Goal: Task Accomplishment & Management: Complete application form

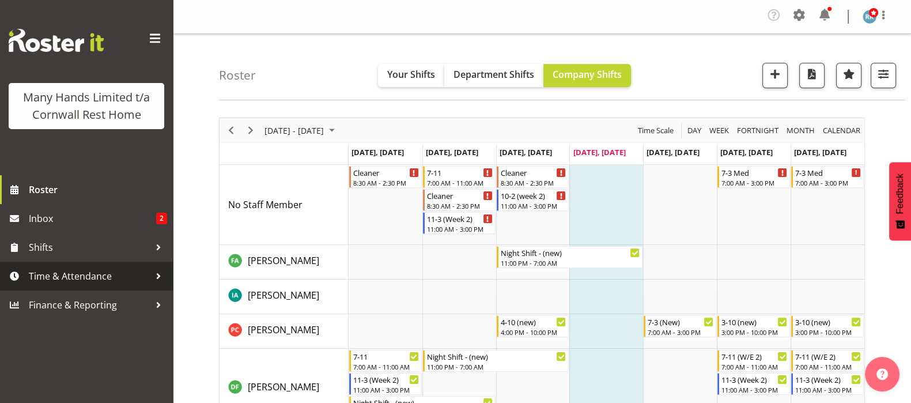
click at [66, 278] on span "Time & Attendance" at bounding box center [89, 275] width 121 height 17
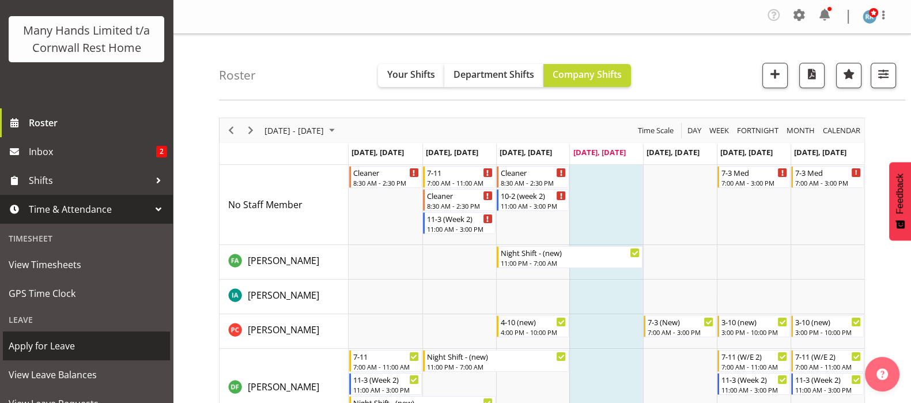
scroll to position [159, 0]
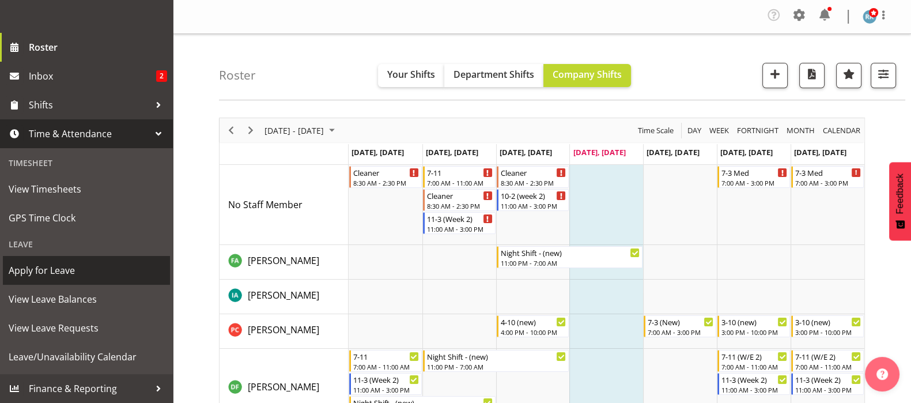
click at [52, 272] on span "Apply for Leave" at bounding box center [87, 270] width 156 height 17
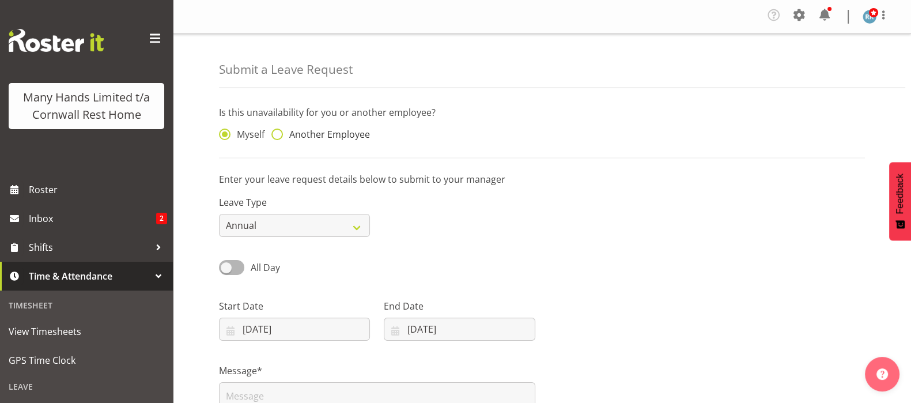
click at [276, 133] on span at bounding box center [278, 135] width 12 height 12
click at [276, 133] on input "Another Employee" at bounding box center [275, 134] width 7 height 7
radio input "true"
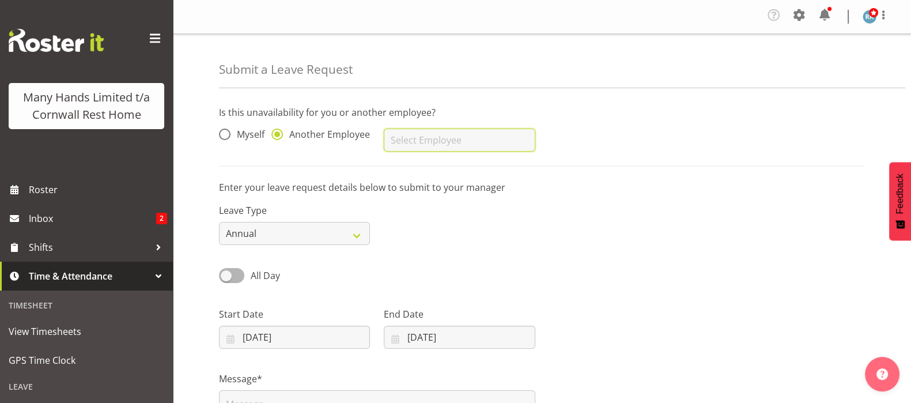
click at [429, 140] on input "text" at bounding box center [459, 140] width 151 height 23
type input "Rota, Nooroa"
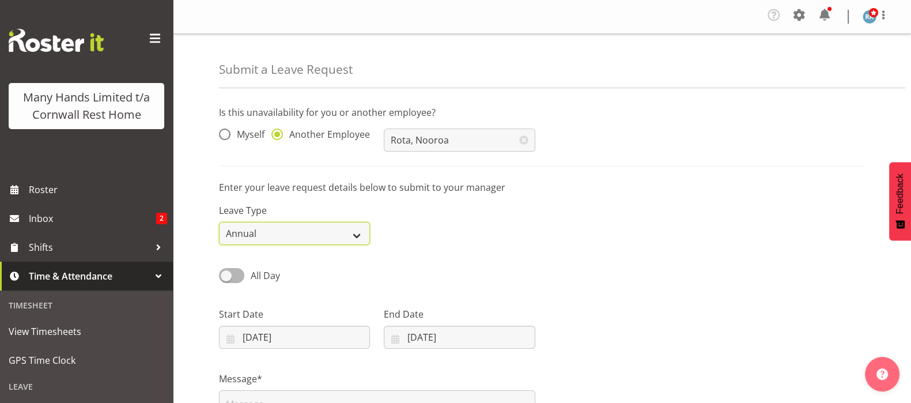
click at [353, 234] on select "Annual Sick Leave Without Pay Bereavement Domestic Violence Parental Jury Servi…" at bounding box center [294, 233] width 151 height 23
select select "Bereavement"
click at [219, 222] on select "Annual Sick Leave Without Pay Bereavement Domestic Violence Parental Jury Servi…" at bounding box center [294, 233] width 151 height 23
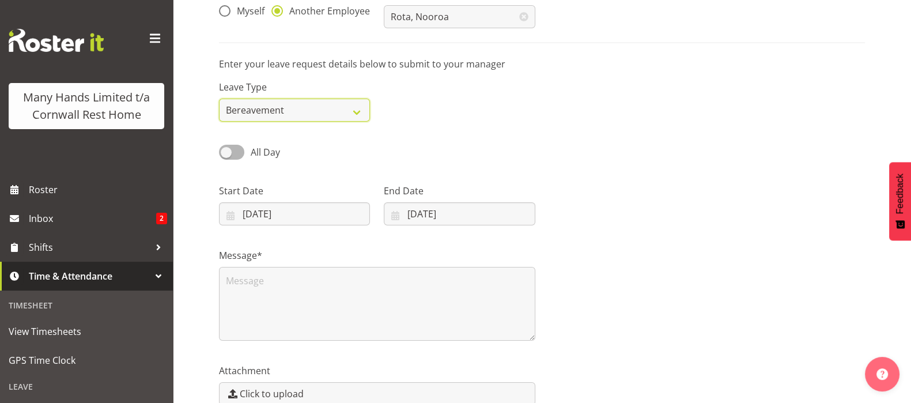
scroll to position [144, 0]
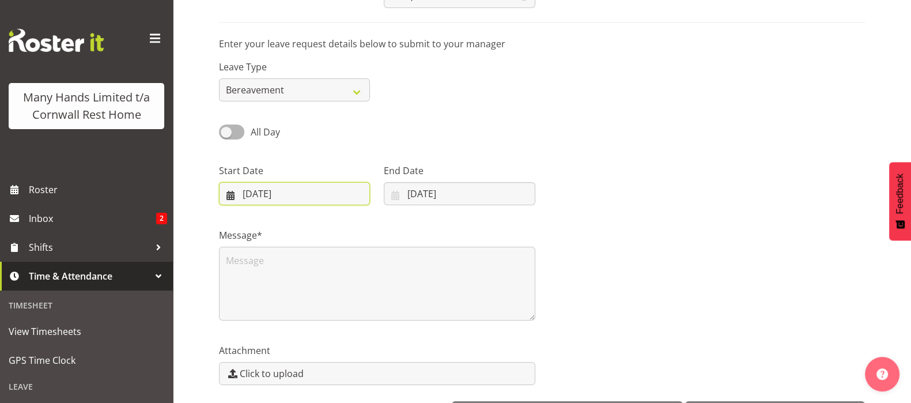
click at [235, 197] on input "28/08/2025" at bounding box center [294, 193] width 151 height 23
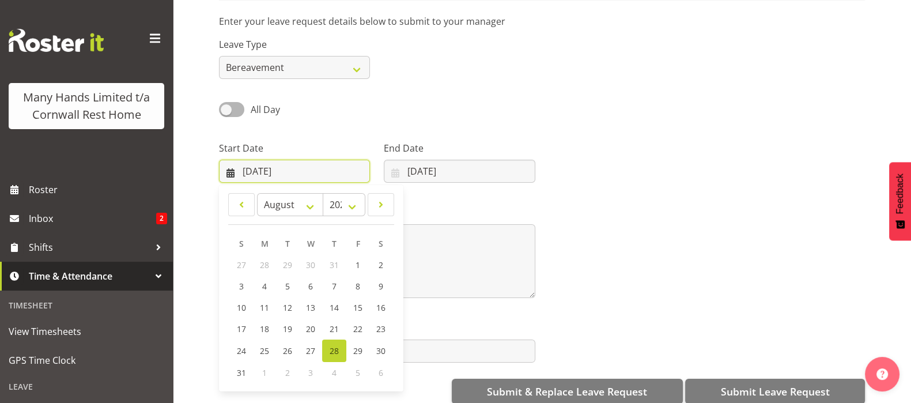
scroll to position [187, 0]
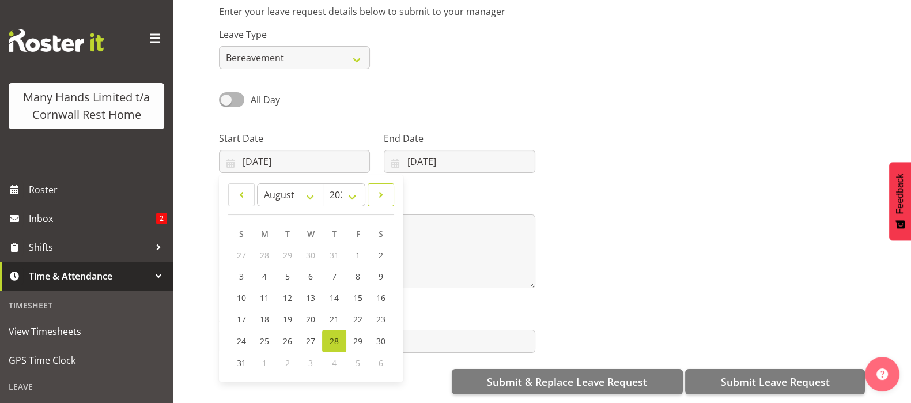
click at [382, 191] on link at bounding box center [381, 194] width 27 height 23
select select "8"
click at [262, 250] on link "1" at bounding box center [265, 254] width 23 height 21
type input "01/09/2025"
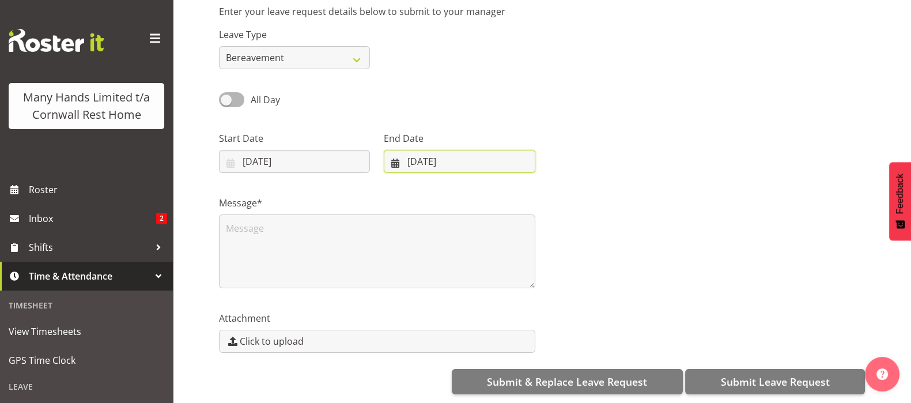
click at [394, 151] on input "[DATE]" at bounding box center [459, 161] width 151 height 23
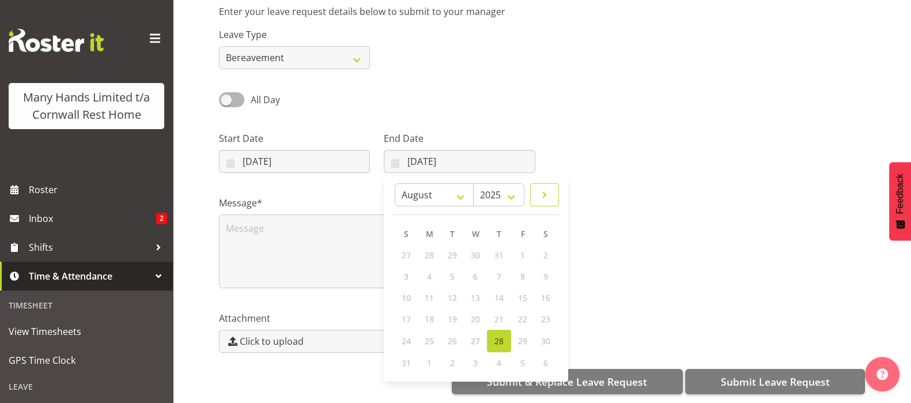
click at [545, 188] on span at bounding box center [545, 195] width 14 height 14
select select "8"
click at [476, 250] on span "3" at bounding box center [476, 255] width 5 height 11
type input "03/09/2025"
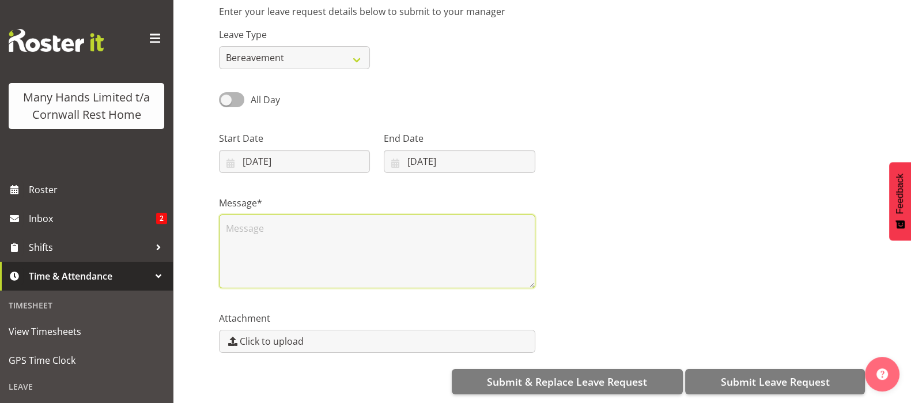
click at [259, 217] on textarea at bounding box center [377, 251] width 316 height 74
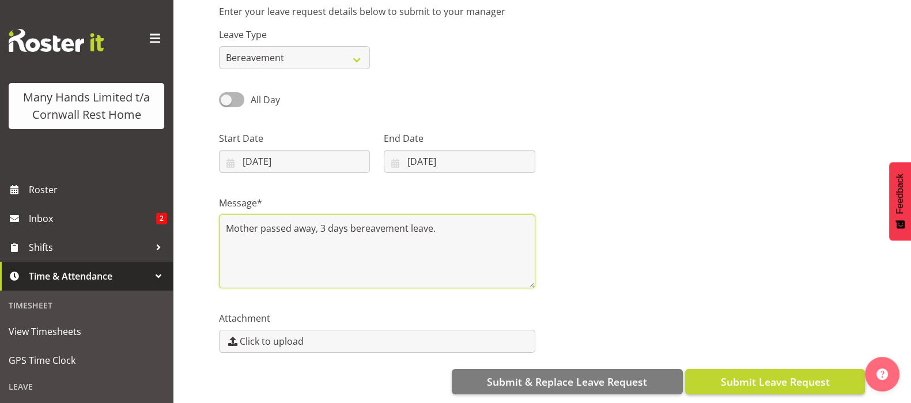
type textarea "Mother passed away, 3 days bereavement leave."
click at [790, 374] on span "Submit Leave Request" at bounding box center [775, 381] width 109 height 15
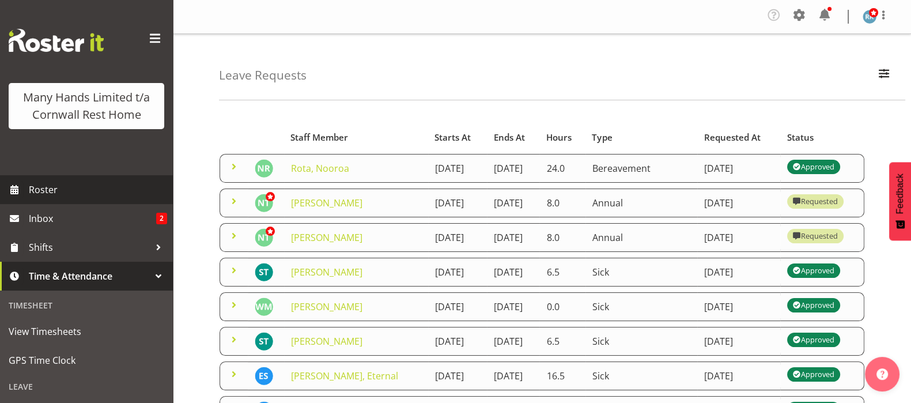
click at [41, 198] on span "Roster" at bounding box center [98, 189] width 138 height 17
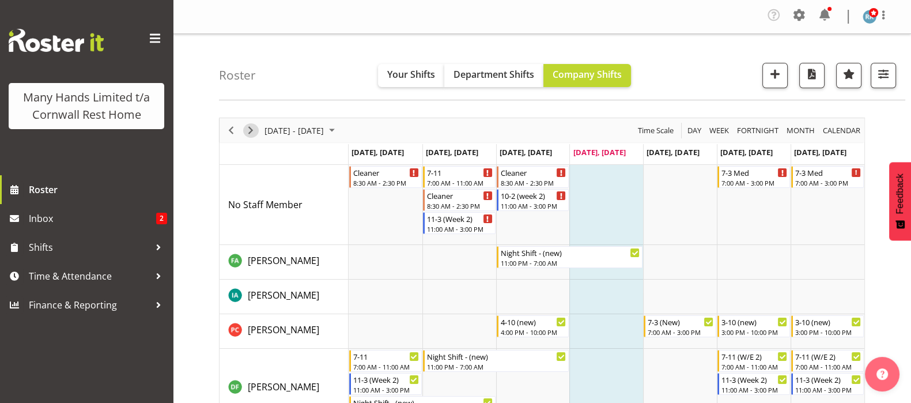
click at [251, 127] on span "Next" at bounding box center [251, 130] width 14 height 14
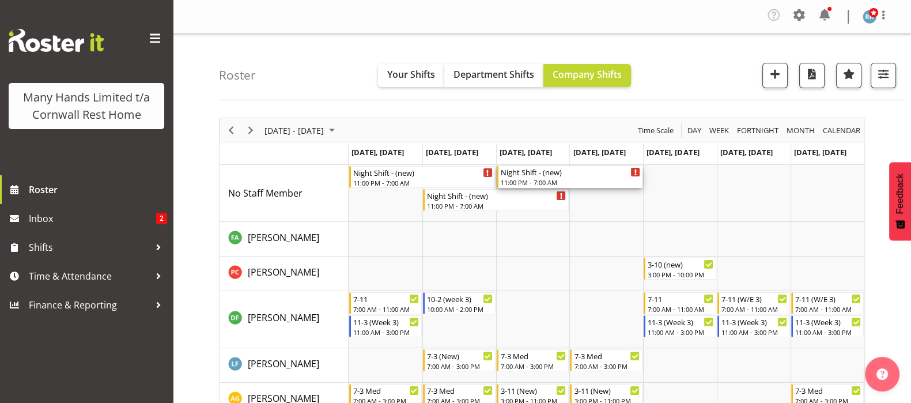
click at [542, 177] on div "Night Shift - (new) 11:00 PM - 7:00 AM" at bounding box center [571, 177] width 140 height 22
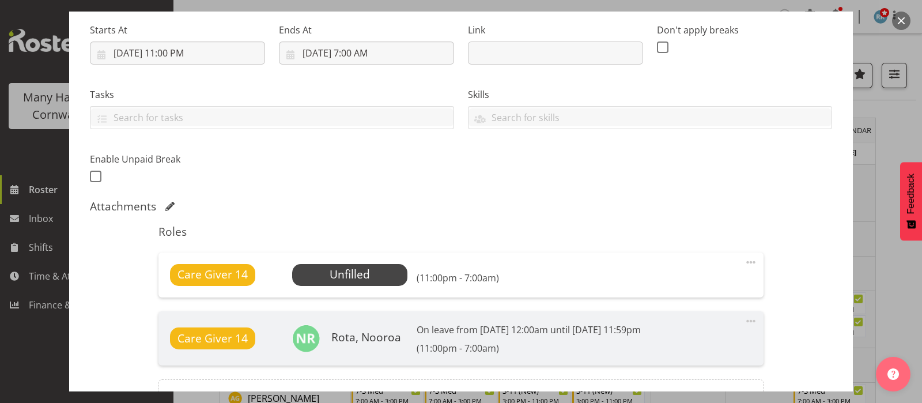
scroll to position [216, 0]
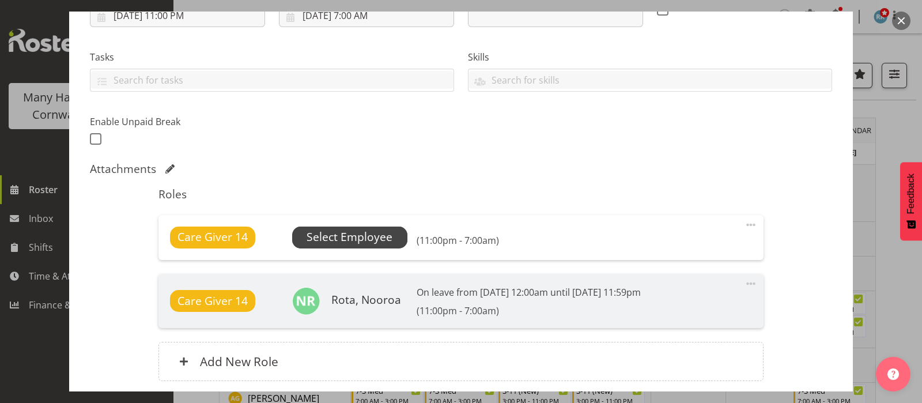
click at [353, 234] on span "Select Employee" at bounding box center [350, 237] width 86 height 17
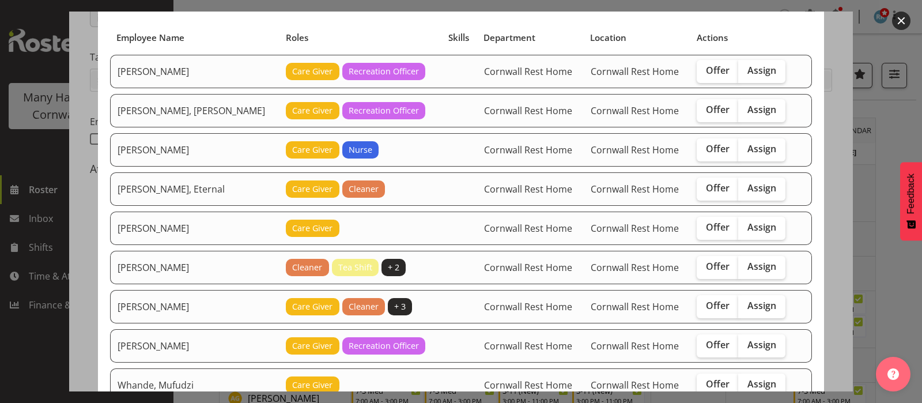
scroll to position [71, 0]
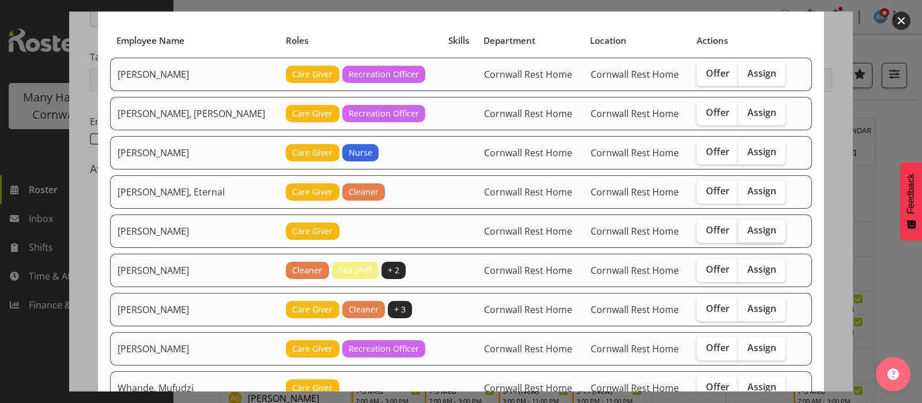
click at [760, 233] on span "Assign" at bounding box center [762, 230] width 29 height 12
click at [746, 233] on input "Assign" at bounding box center [741, 230] width 7 height 7
checkbox input "true"
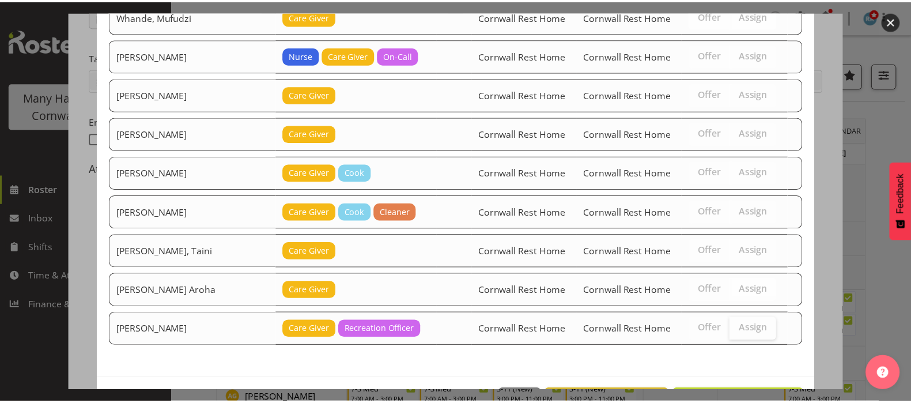
scroll to position [480, 0]
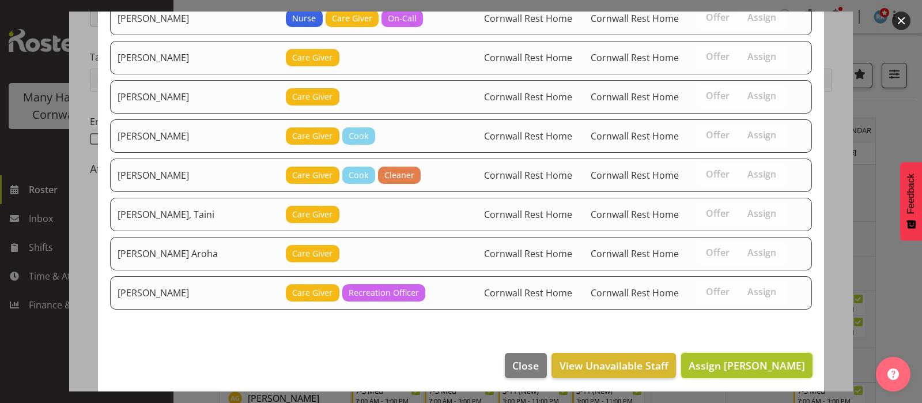
click at [764, 367] on span "Assign Adams, Fran" at bounding box center [747, 366] width 116 height 14
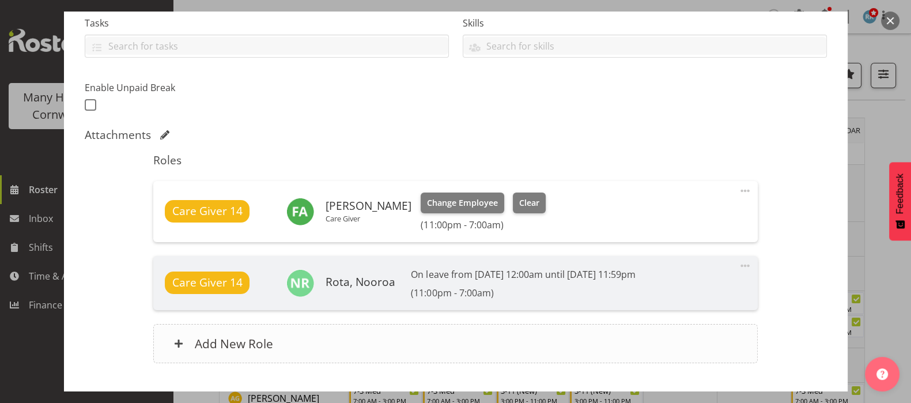
scroll to position [323, 0]
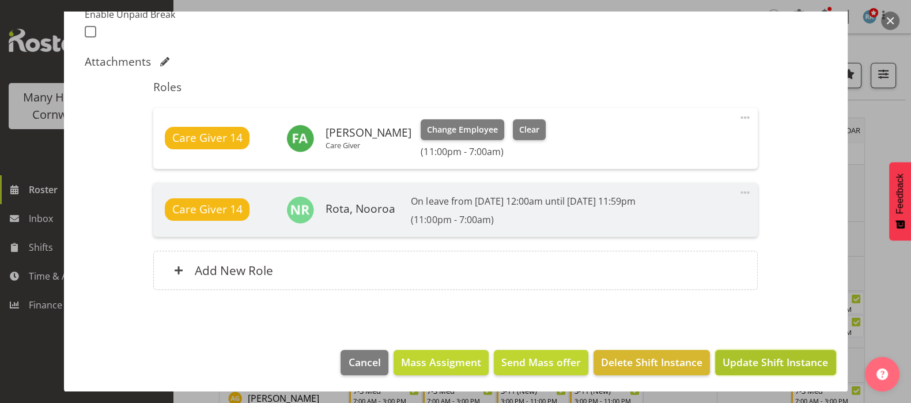
click at [753, 363] on span "Update Shift Instance" at bounding box center [775, 362] width 105 height 15
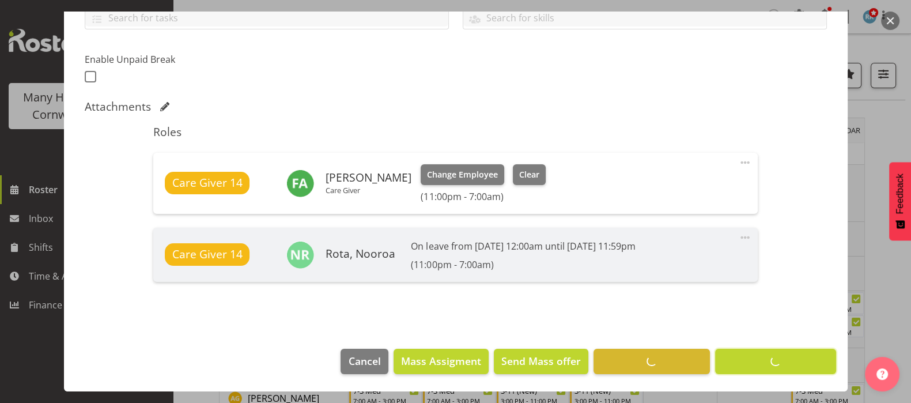
scroll to position [277, 0]
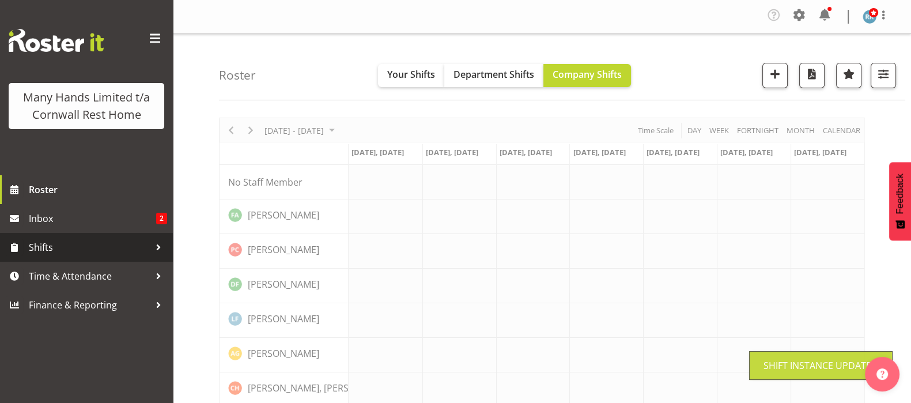
click at [45, 250] on span "Shifts" at bounding box center [89, 247] width 121 height 17
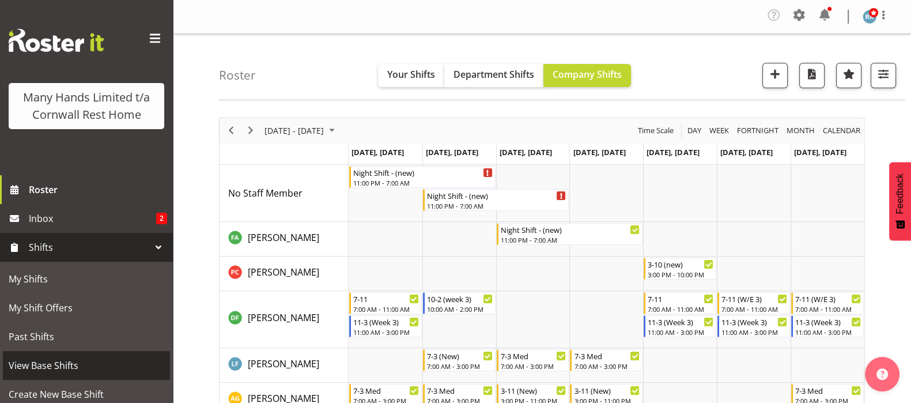
scroll to position [170, 0]
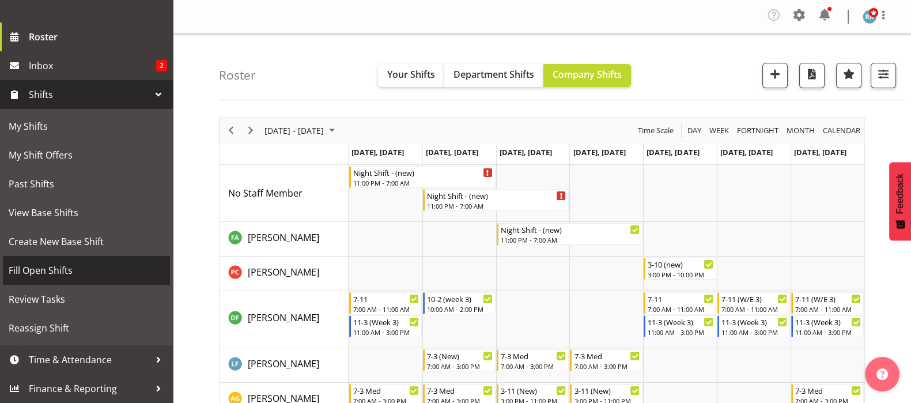
click at [38, 274] on span "Fill Open Shifts" at bounding box center [87, 270] width 156 height 17
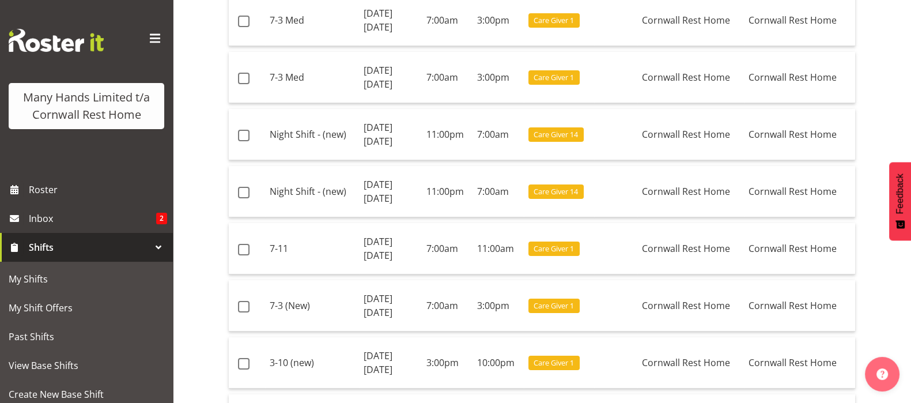
scroll to position [216, 0]
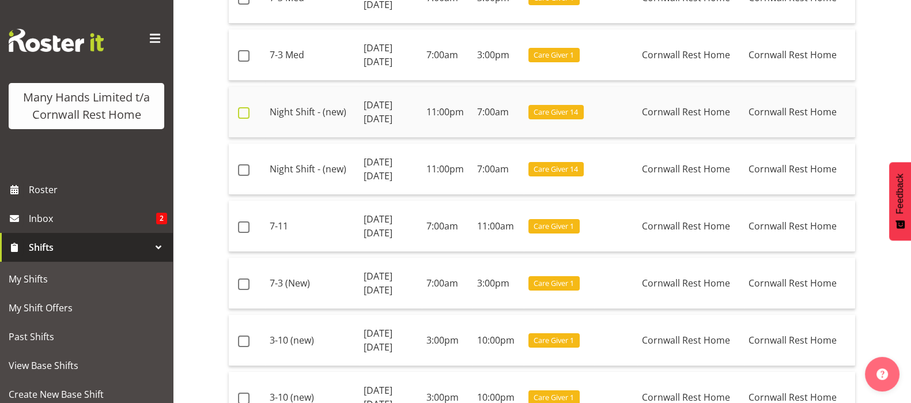
click at [244, 113] on span at bounding box center [244, 113] width 12 height 12
click at [241, 115] on span at bounding box center [244, 113] width 12 height 12
checkbox input "true"
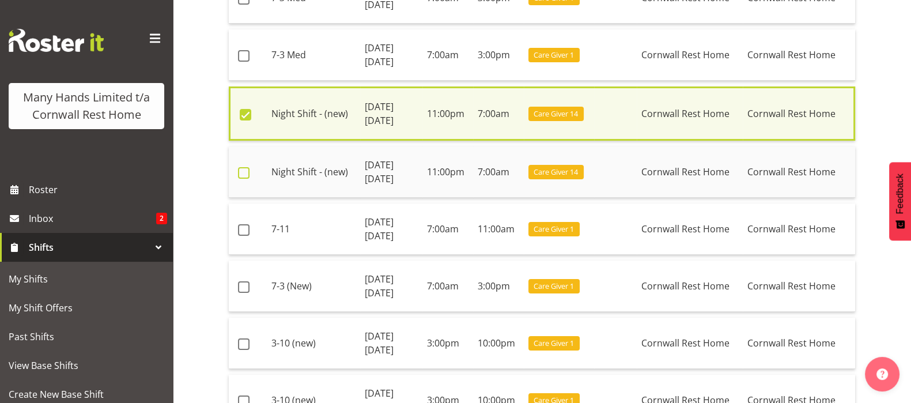
click at [248, 176] on span at bounding box center [244, 173] width 12 height 12
checkbox input "true"
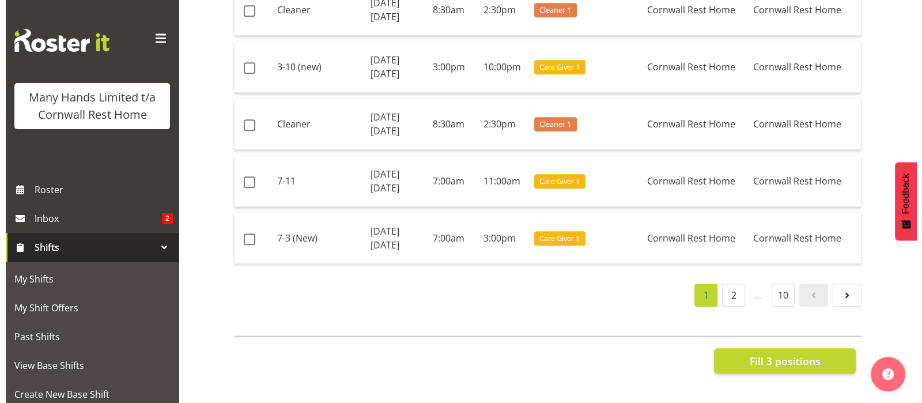
scroll to position [1643, 0]
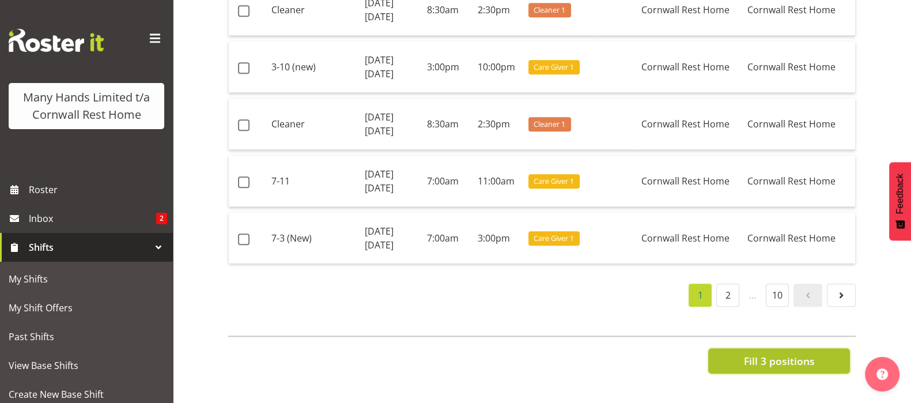
click at [784, 353] on span "Fill 3 positions" at bounding box center [779, 360] width 71 height 15
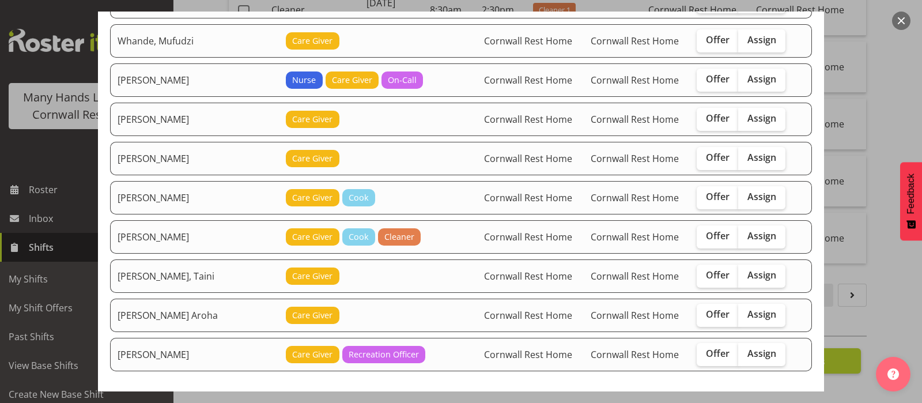
scroll to position [432, 0]
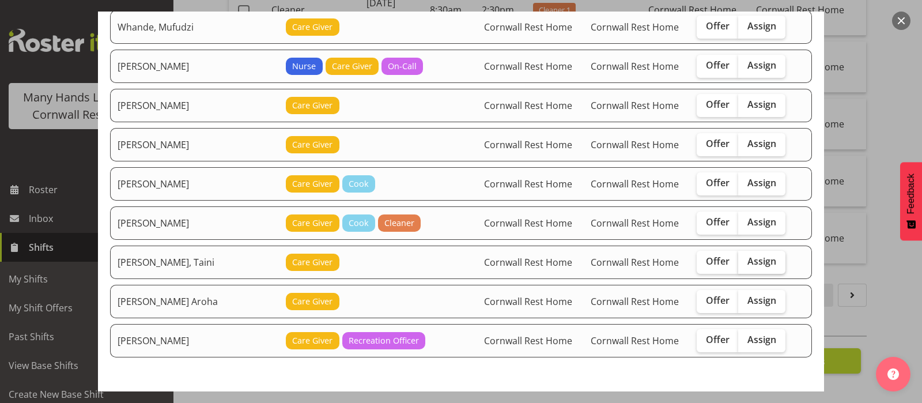
click at [757, 261] on span "Assign" at bounding box center [762, 261] width 29 height 12
click at [746, 261] on input "Assign" at bounding box center [741, 261] width 7 height 7
checkbox input "true"
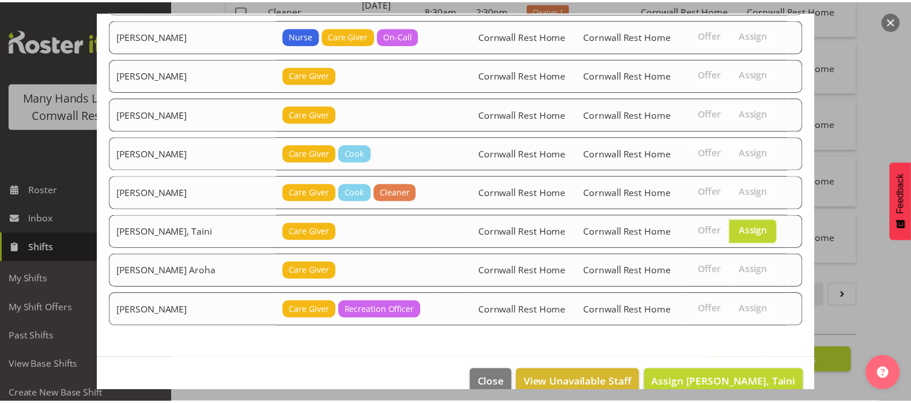
scroll to position [480, 0]
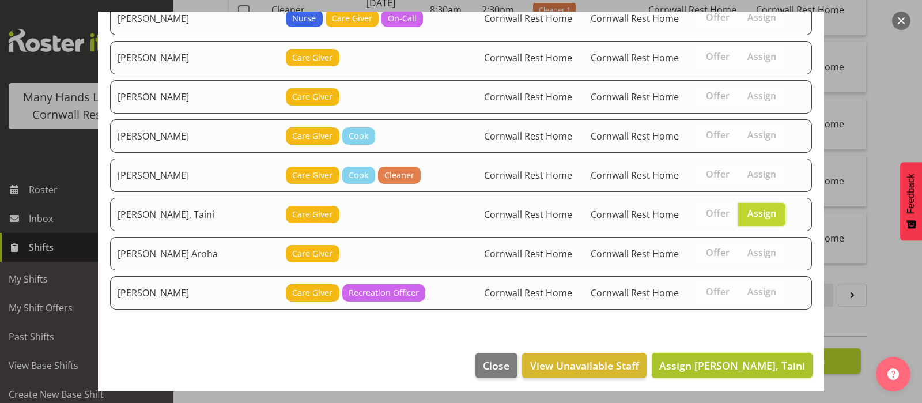
click at [763, 359] on span "Assign Pia, Taini" at bounding box center [732, 366] width 146 height 14
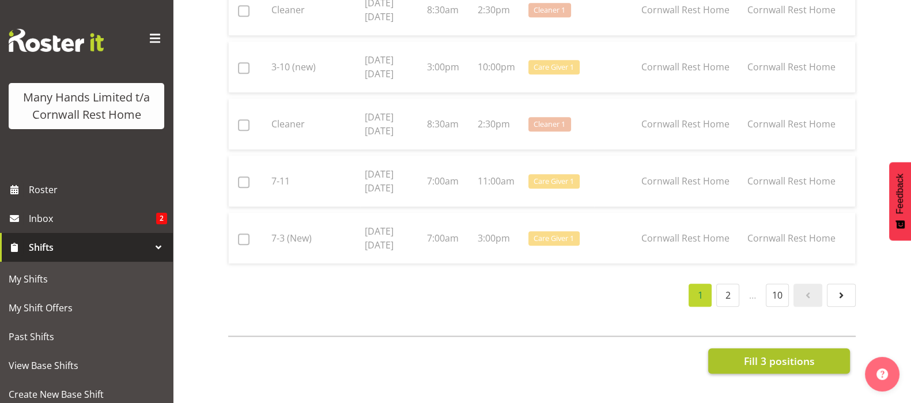
checkbox input "false"
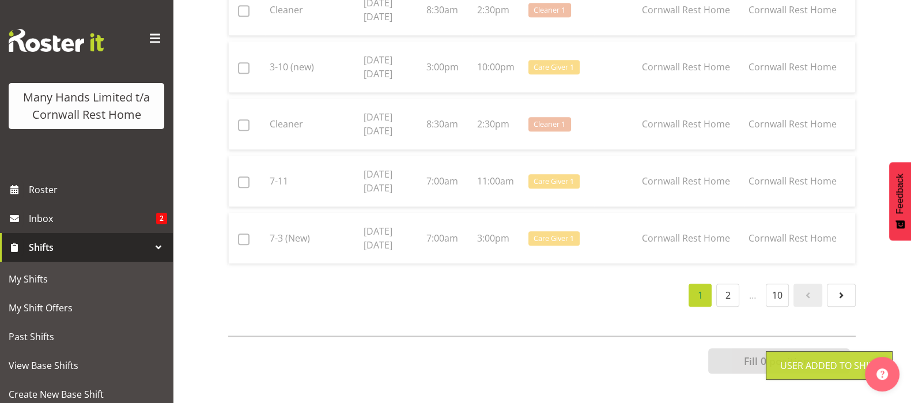
scroll to position [1638, 0]
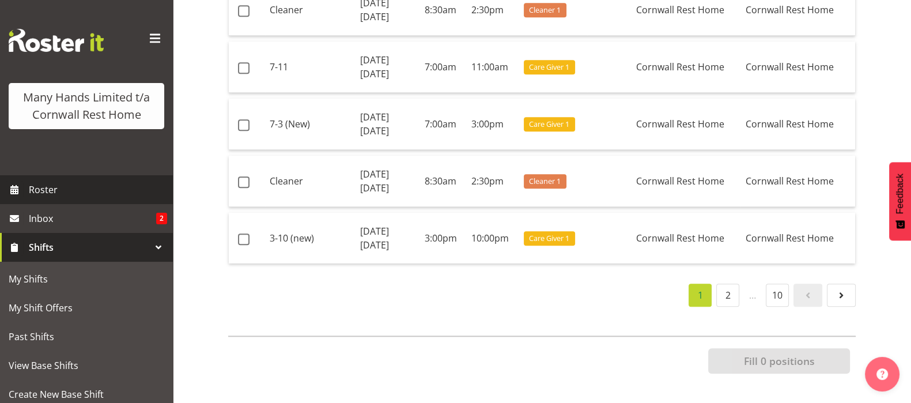
click at [55, 198] on span "Roster" at bounding box center [98, 189] width 138 height 17
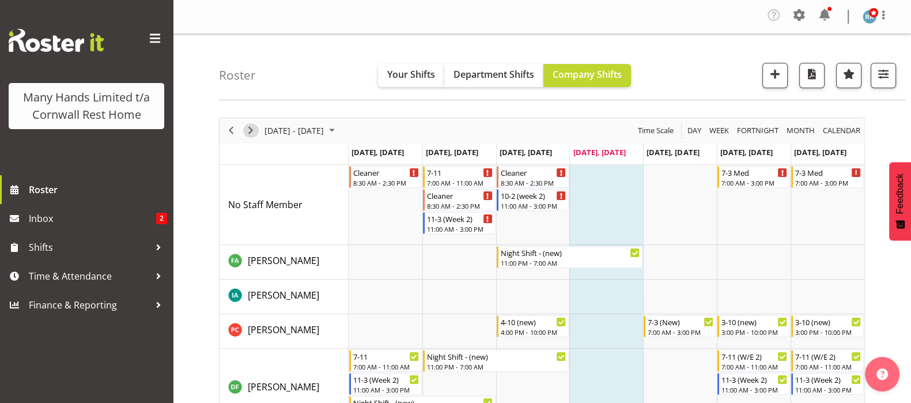
click at [248, 131] on span "Next" at bounding box center [251, 130] width 14 height 14
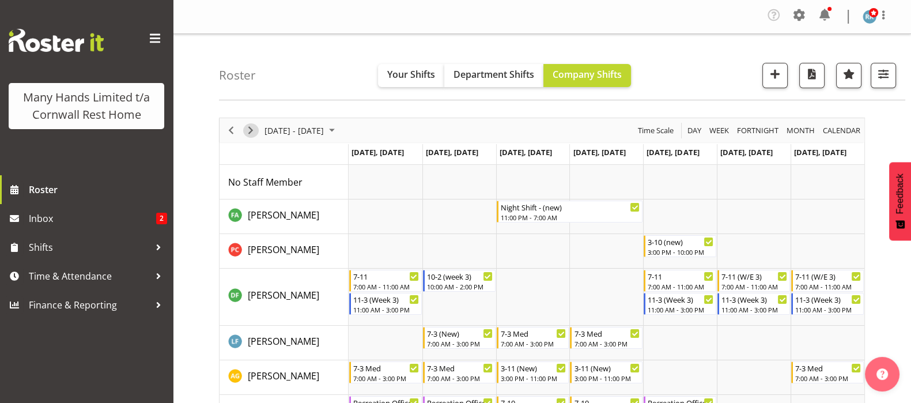
click at [251, 128] on span "Next" at bounding box center [251, 130] width 14 height 14
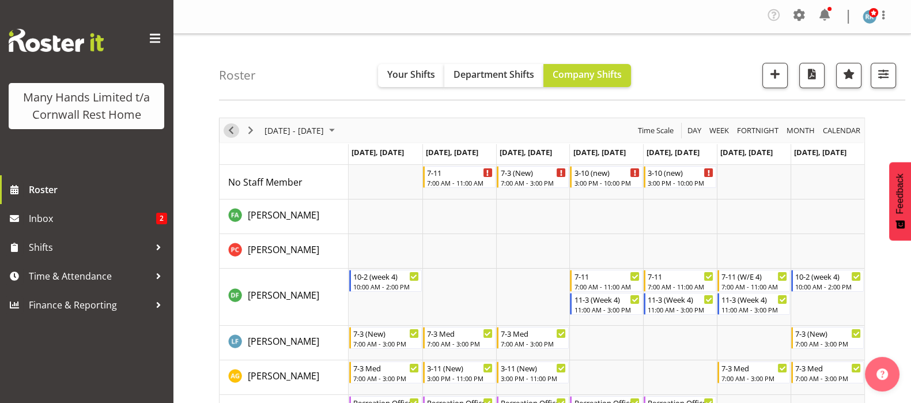
click at [228, 126] on span "Previous" at bounding box center [231, 130] width 14 height 14
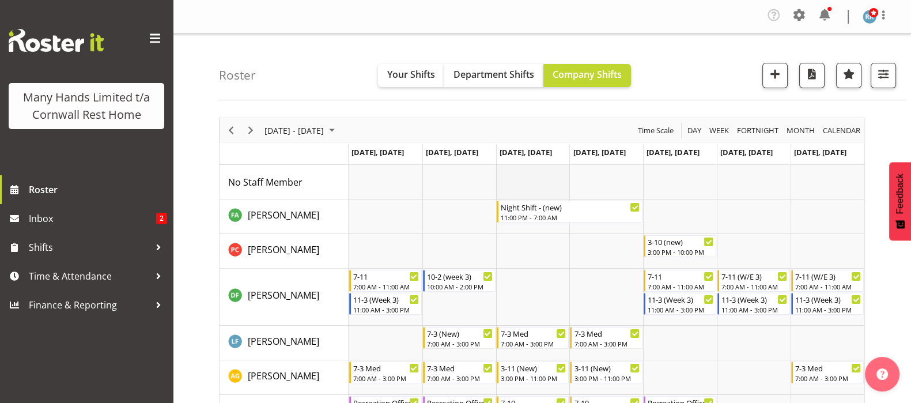
click at [523, 184] on td "Timeline Week of September 4, 2025" at bounding box center [533, 182] width 74 height 35
click at [249, 133] on span "Next" at bounding box center [251, 130] width 14 height 14
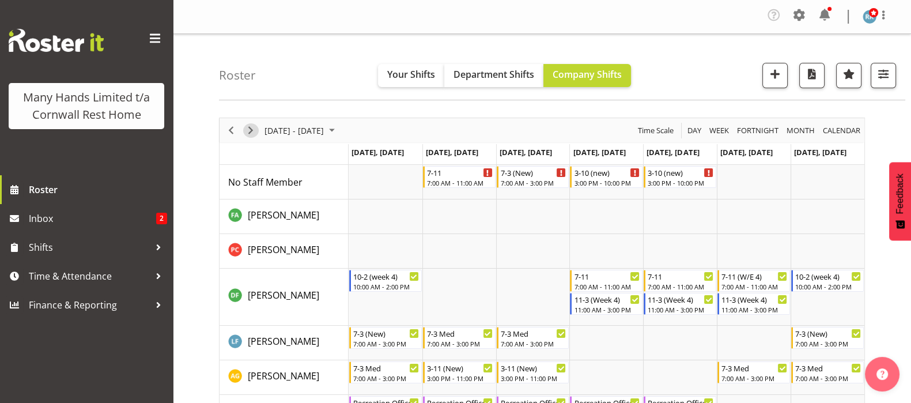
click at [251, 131] on span "Next" at bounding box center [251, 130] width 14 height 14
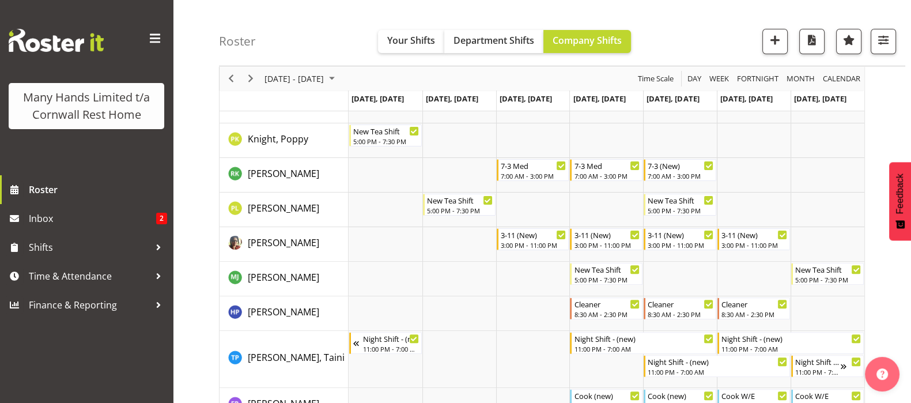
scroll to position [576, 0]
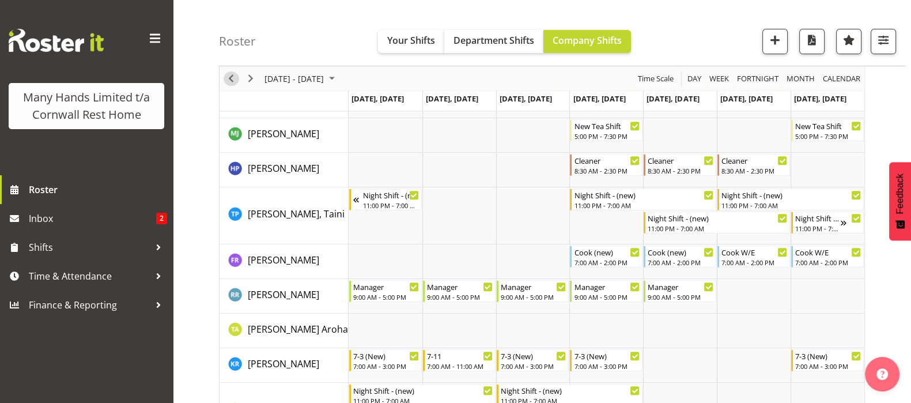
click at [235, 77] on span "Previous" at bounding box center [231, 78] width 14 height 14
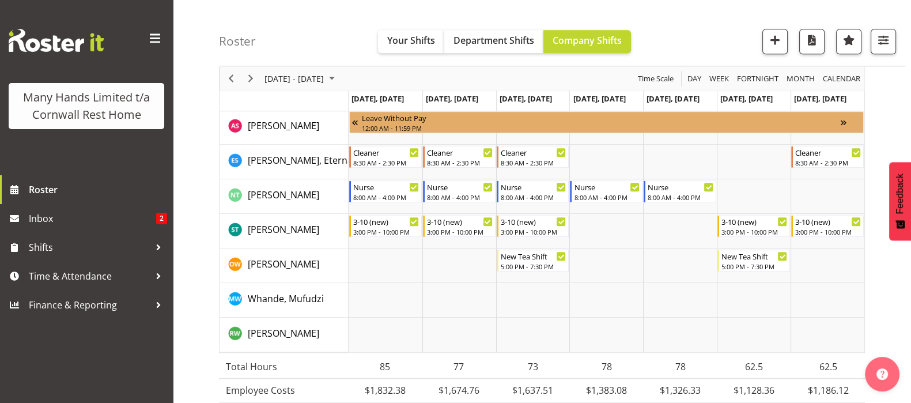
scroll to position [865, 0]
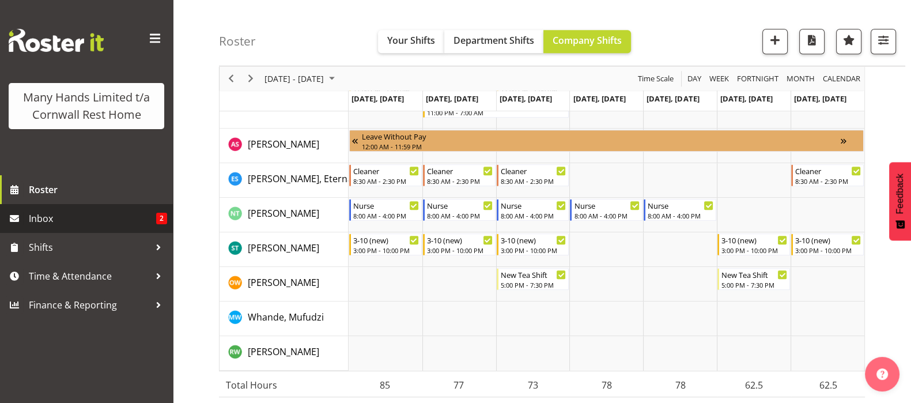
click at [40, 216] on span "Inbox" at bounding box center [92, 218] width 127 height 17
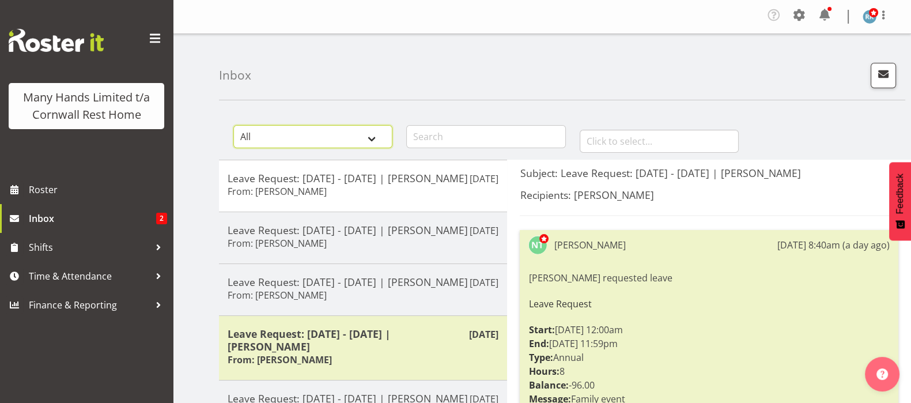
click at [375, 134] on select "All General Shift Offers Shift Swap Offers Leave Requests" at bounding box center [312, 136] width 159 height 23
select select "leave-request"
click at [233, 125] on select "All General Shift Offers Shift Swap Offers Leave Requests" at bounding box center [312, 136] width 159 height 23
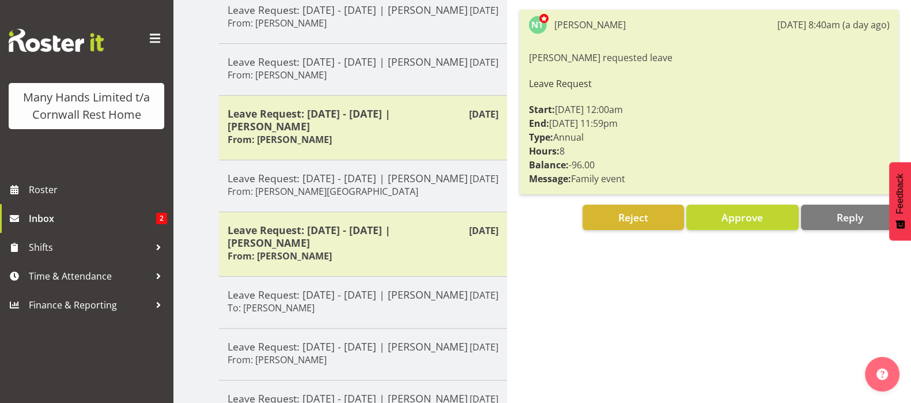
scroll to position [288, 0]
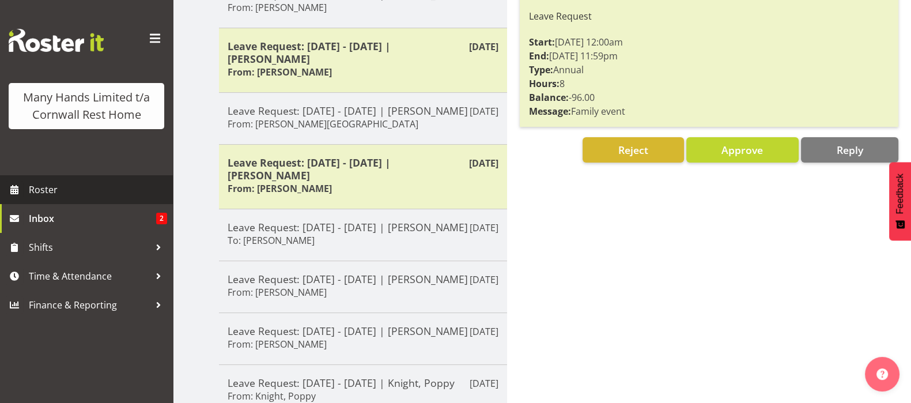
click at [59, 188] on span "Roster" at bounding box center [98, 189] width 138 height 17
